Goal: Information Seeking & Learning: Learn about a topic

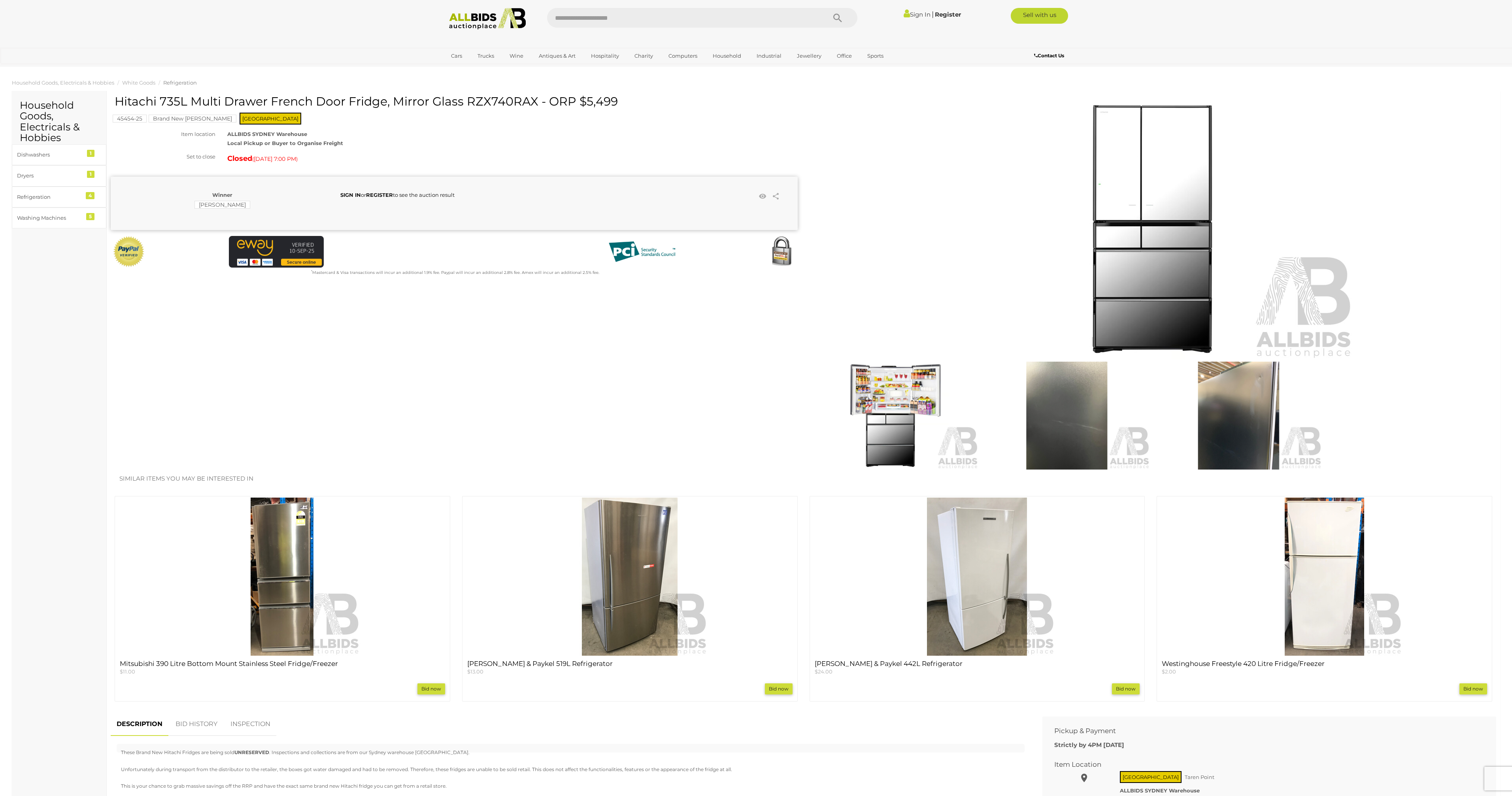
click at [1134, 274] on img at bounding box center [1153, 229] width 405 height 261
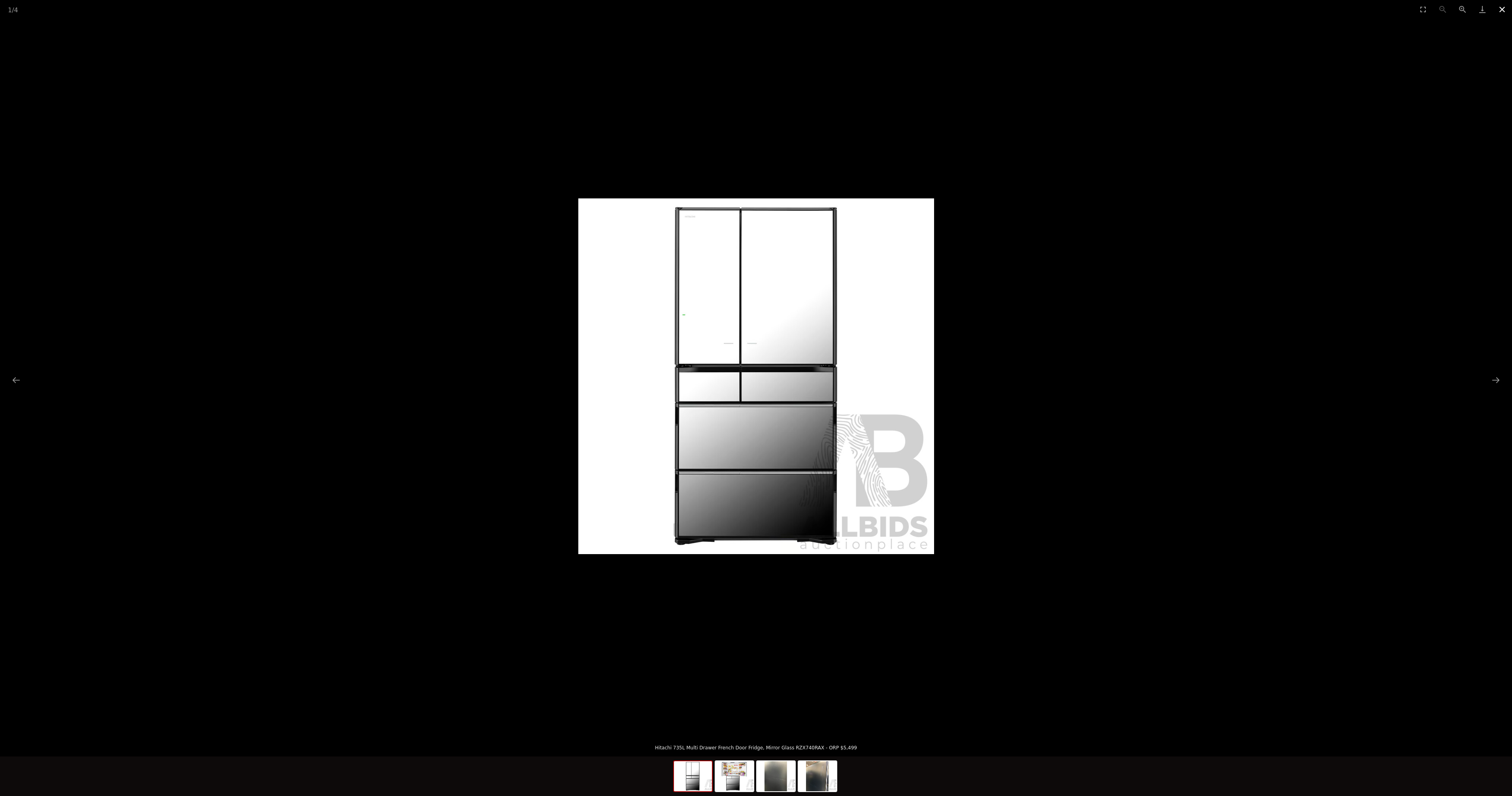
click at [1502, 13] on button "Close gallery" at bounding box center [1502, 9] width 20 height 19
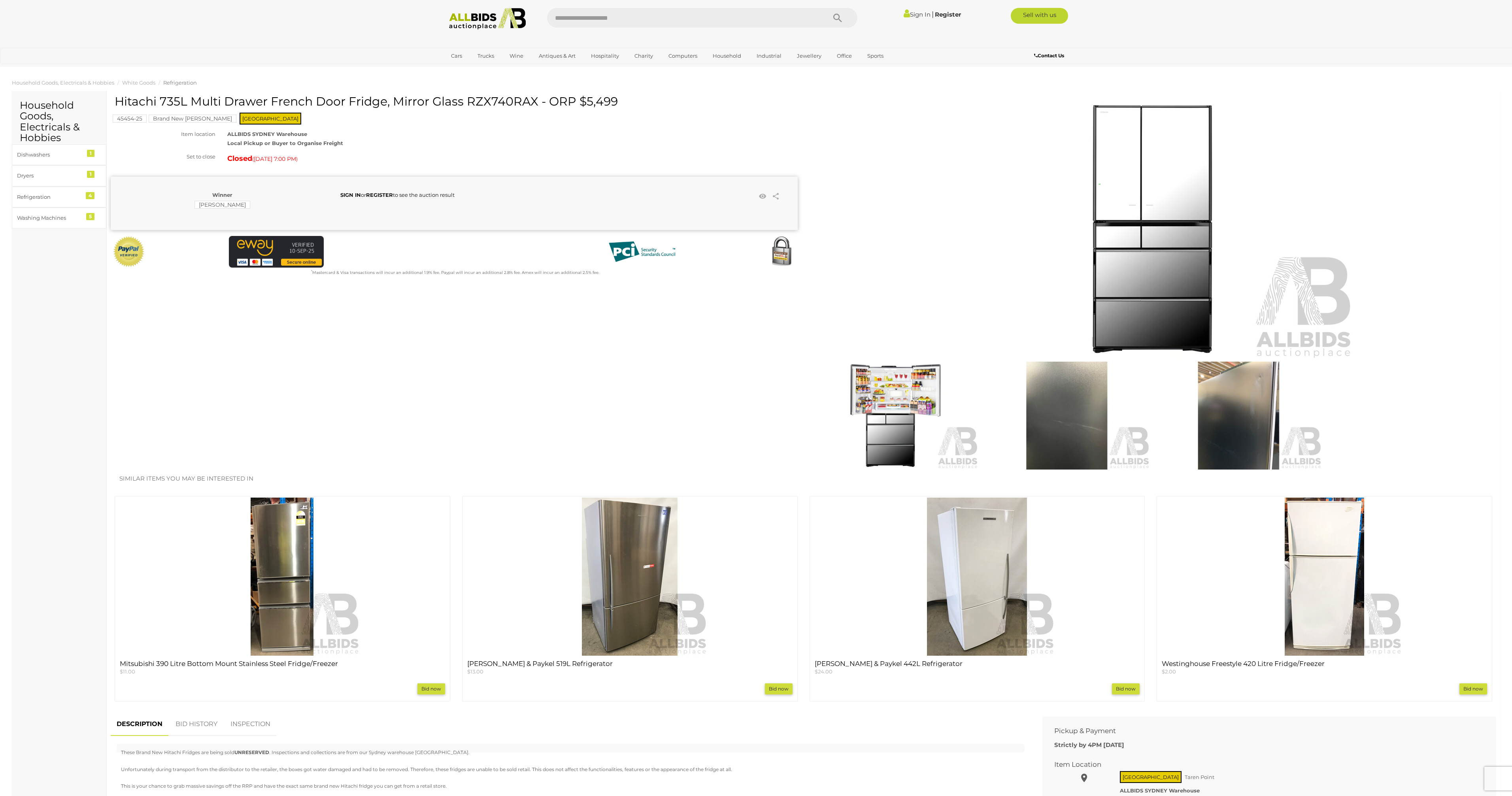
click at [894, 443] on img at bounding box center [896, 416] width 168 height 109
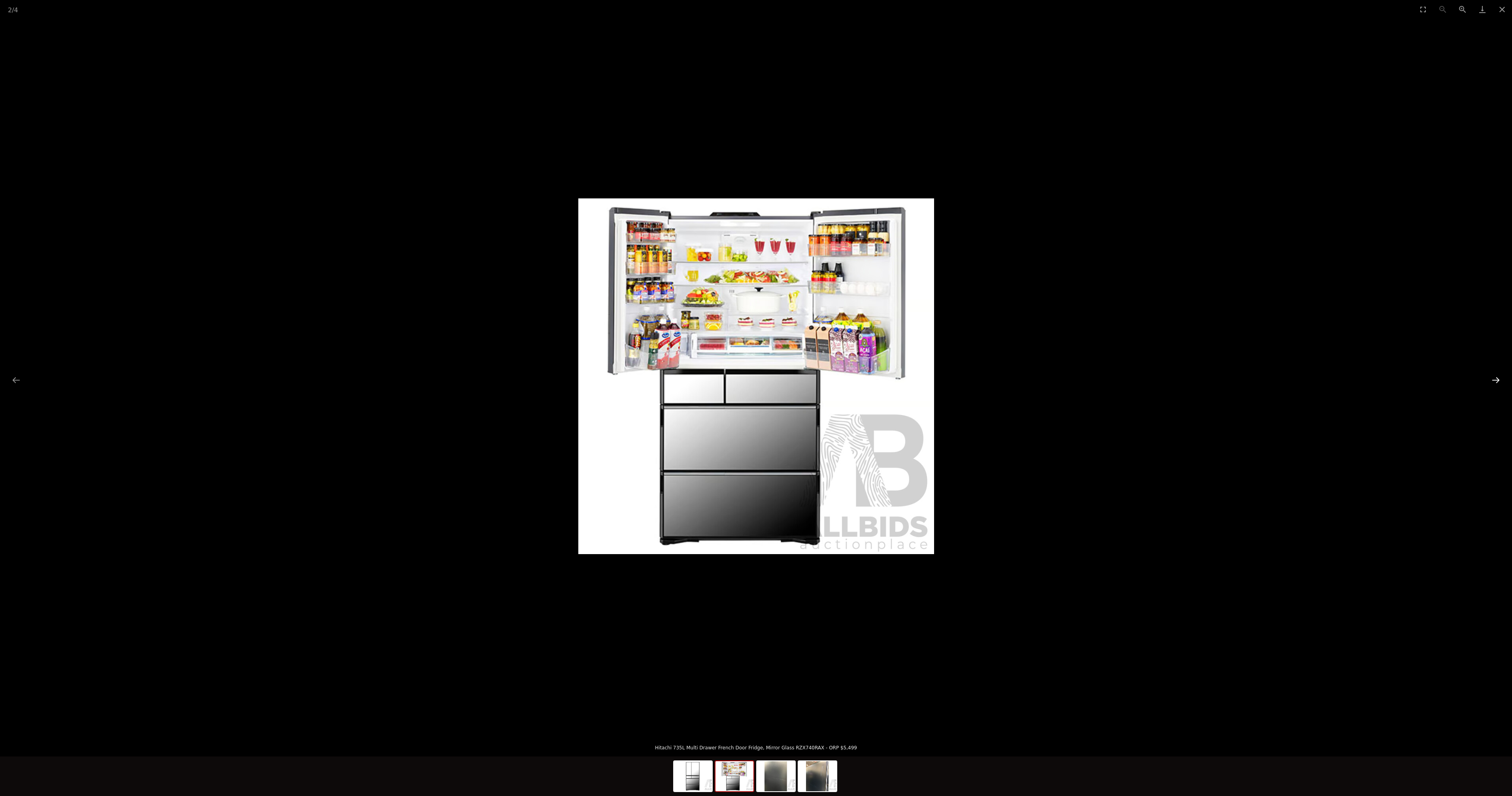
click at [1489, 379] on button "Next slide" at bounding box center [1496, 380] width 16 height 15
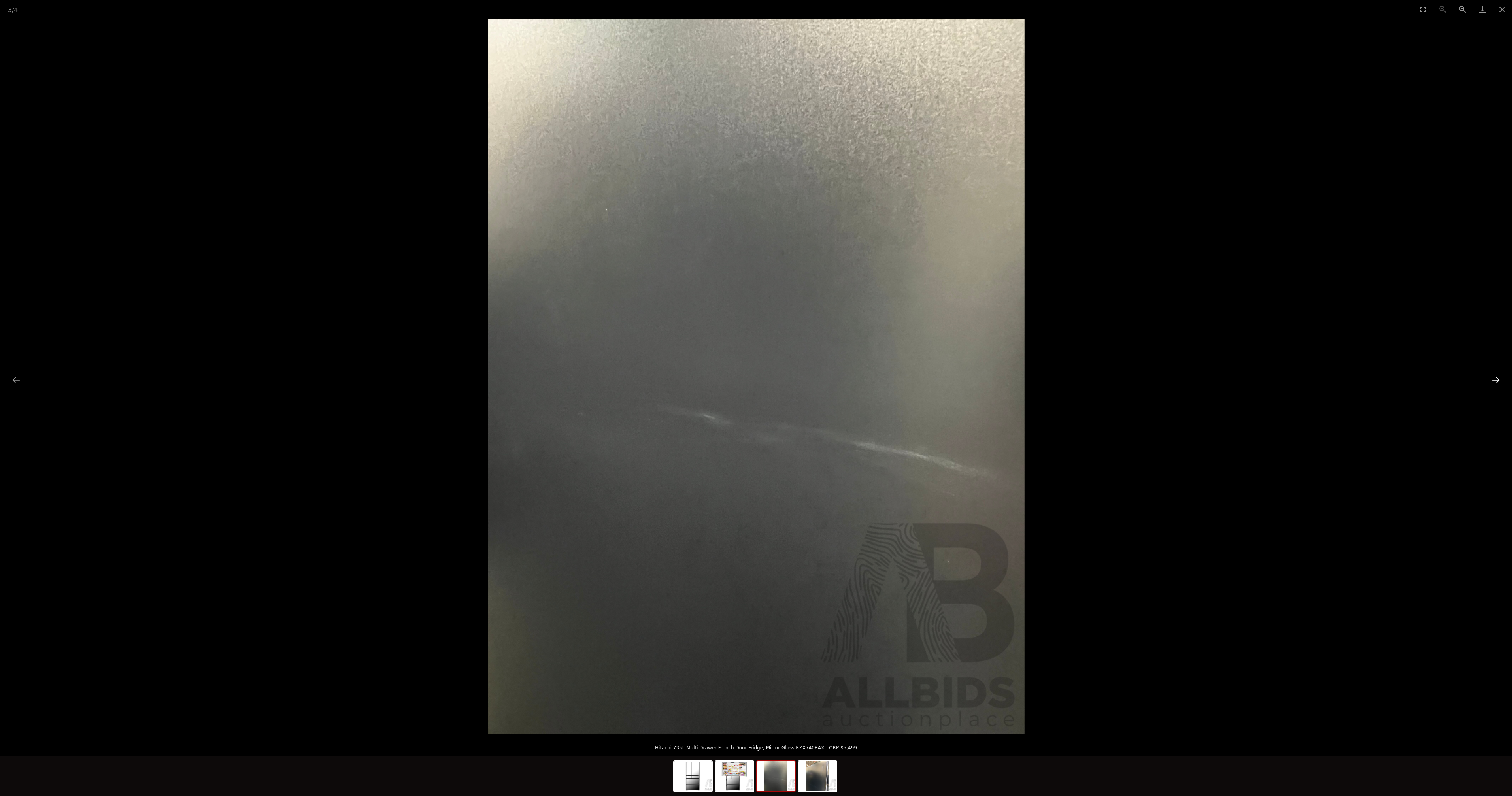
click at [1489, 379] on button "Next slide" at bounding box center [1496, 380] width 16 height 15
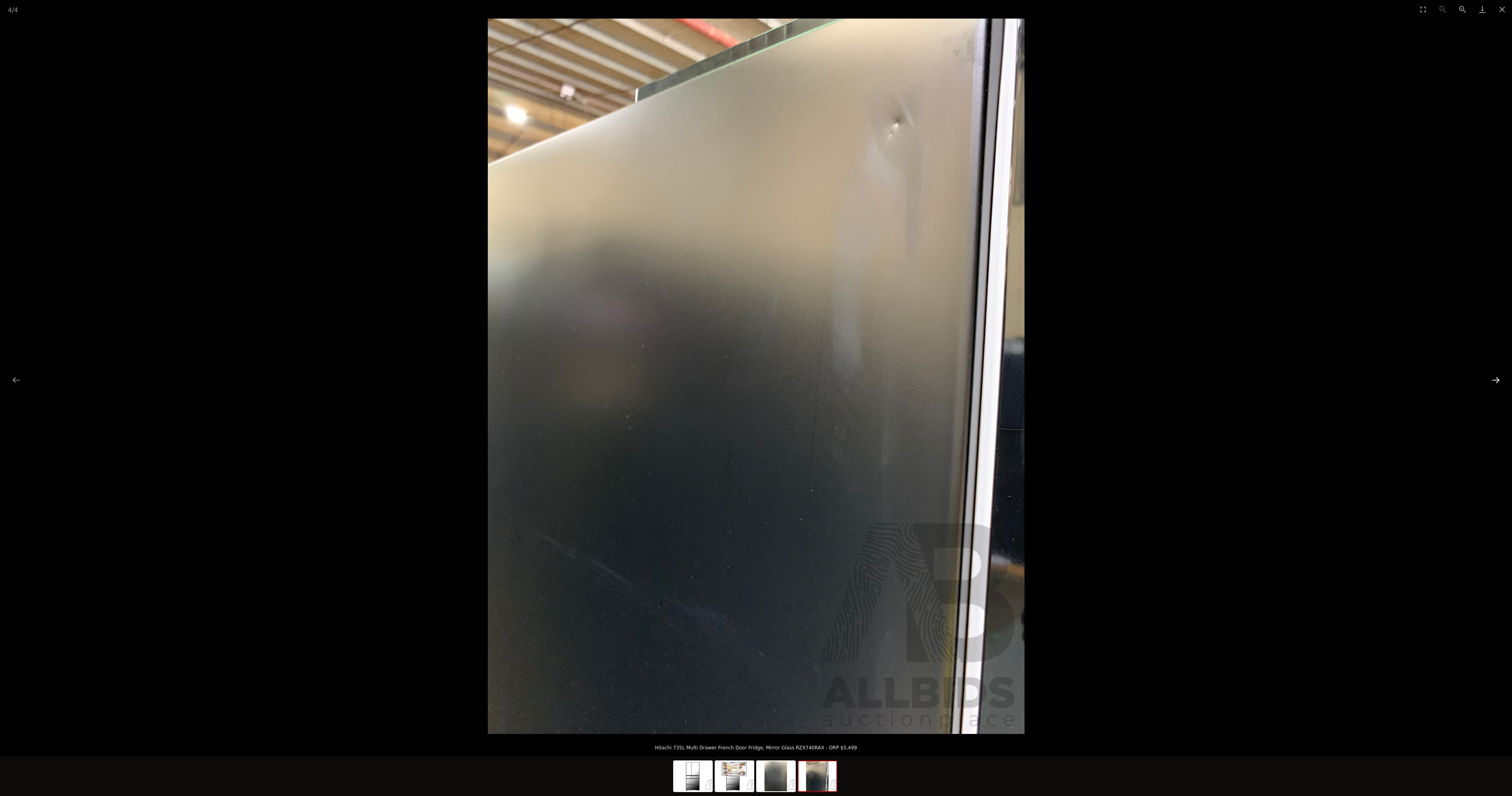
click at [1489, 379] on button "Next slide" at bounding box center [1496, 380] width 16 height 15
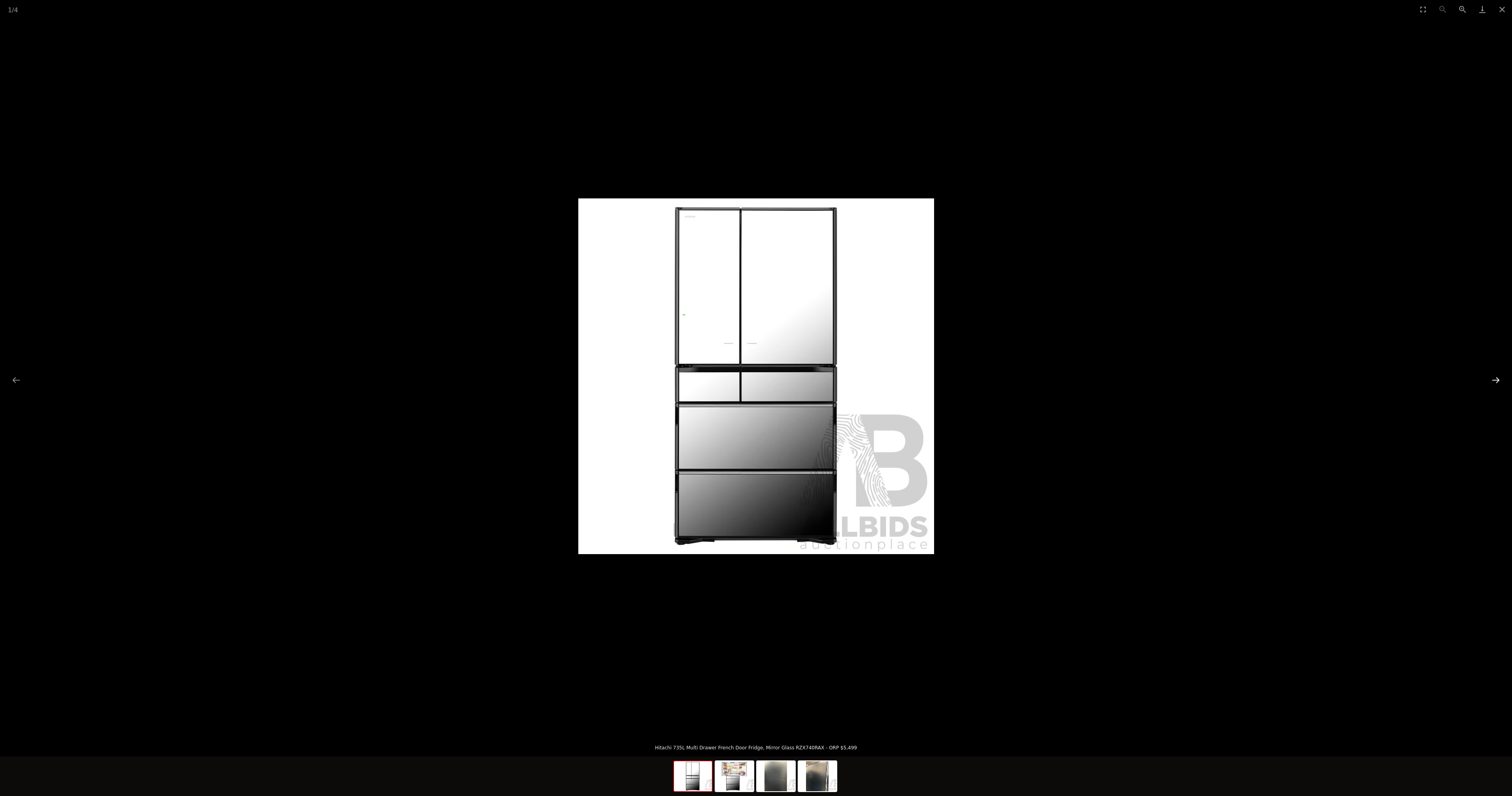
click at [1489, 379] on button "Next slide" at bounding box center [1496, 380] width 16 height 15
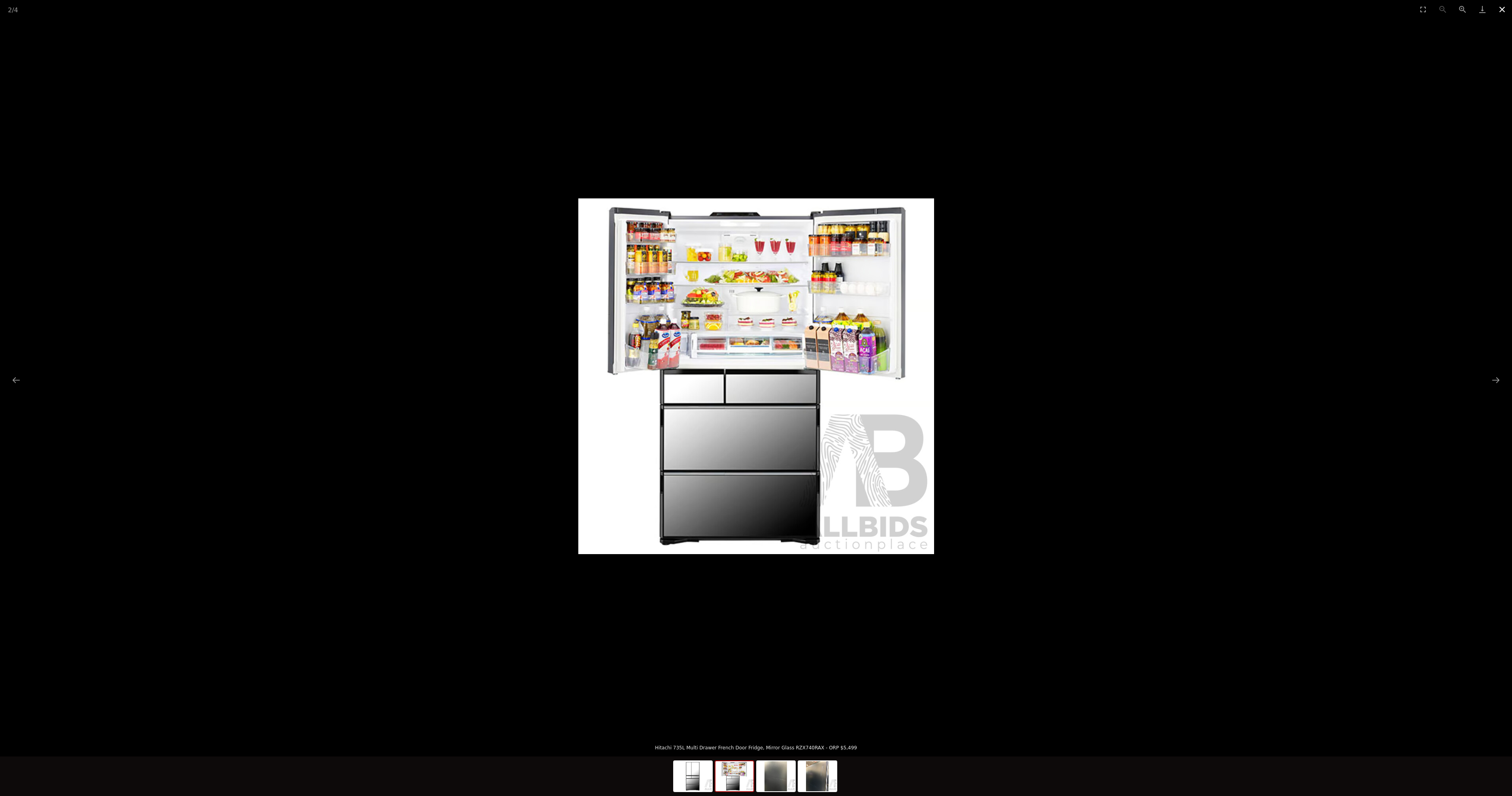
click at [1500, 11] on button "Close gallery" at bounding box center [1502, 9] width 20 height 19
